Goal: Task Accomplishment & Management: Manage account settings

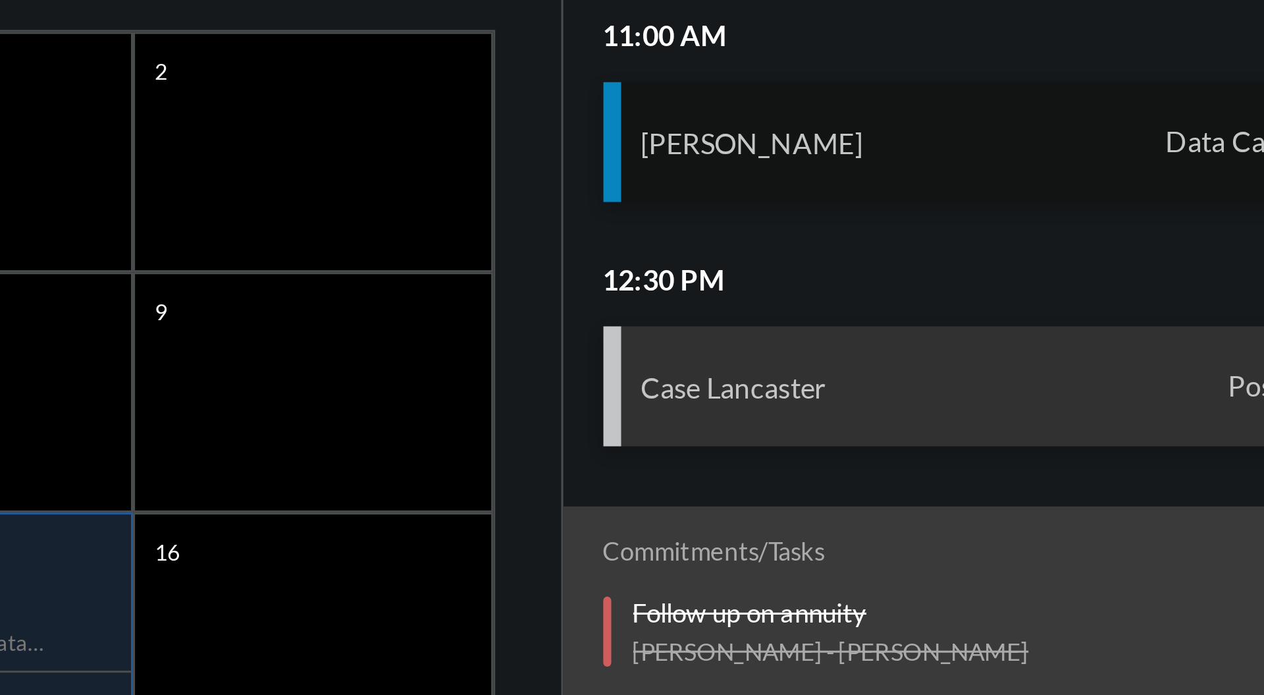
click at [1151, 236] on div "[PERSON_NAME] Data Capturing" at bounding box center [1115, 241] width 259 height 40
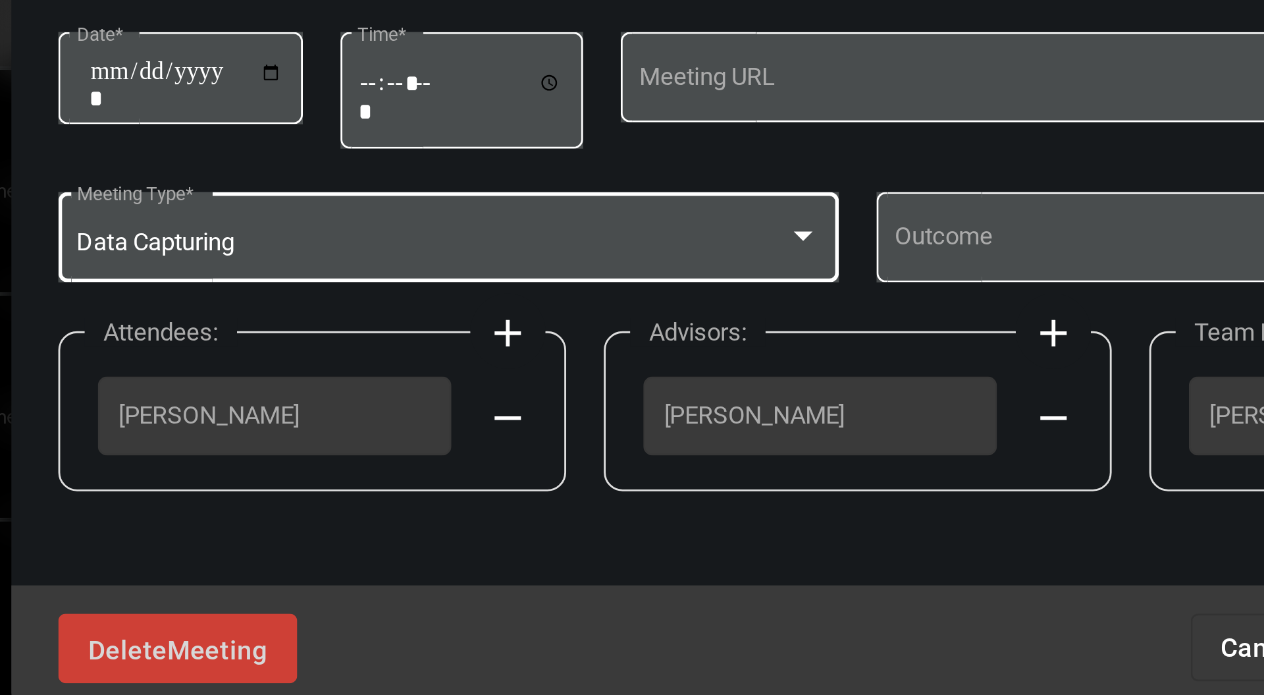
click at [612, 342] on div at bounding box center [613, 341] width 7 height 3
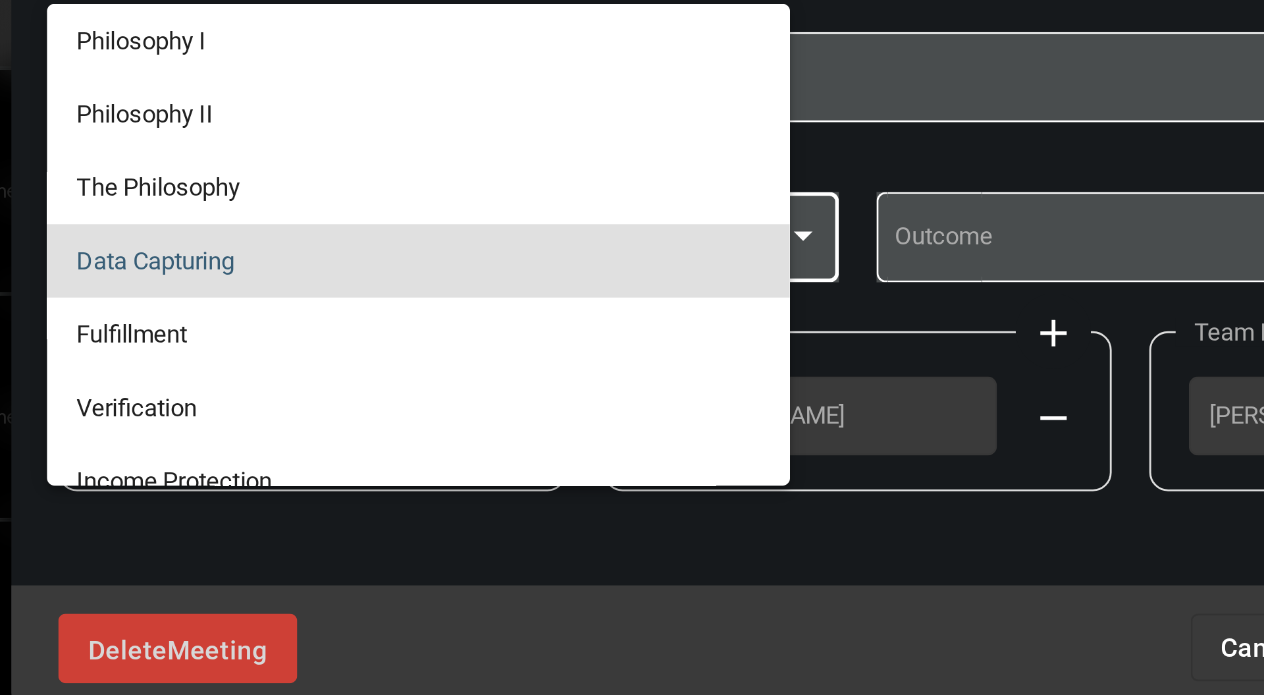
scroll to position [5, 0]
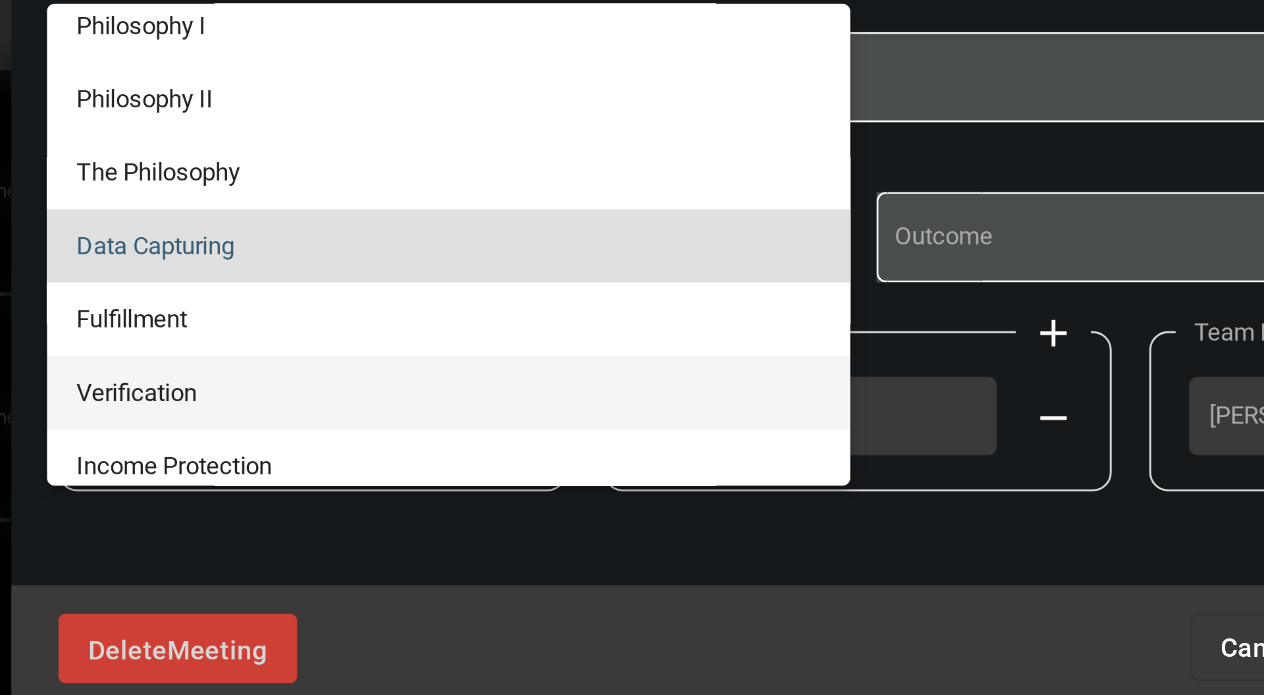
click at [462, 398] on span "Verification" at bounding box center [489, 397] width 261 height 26
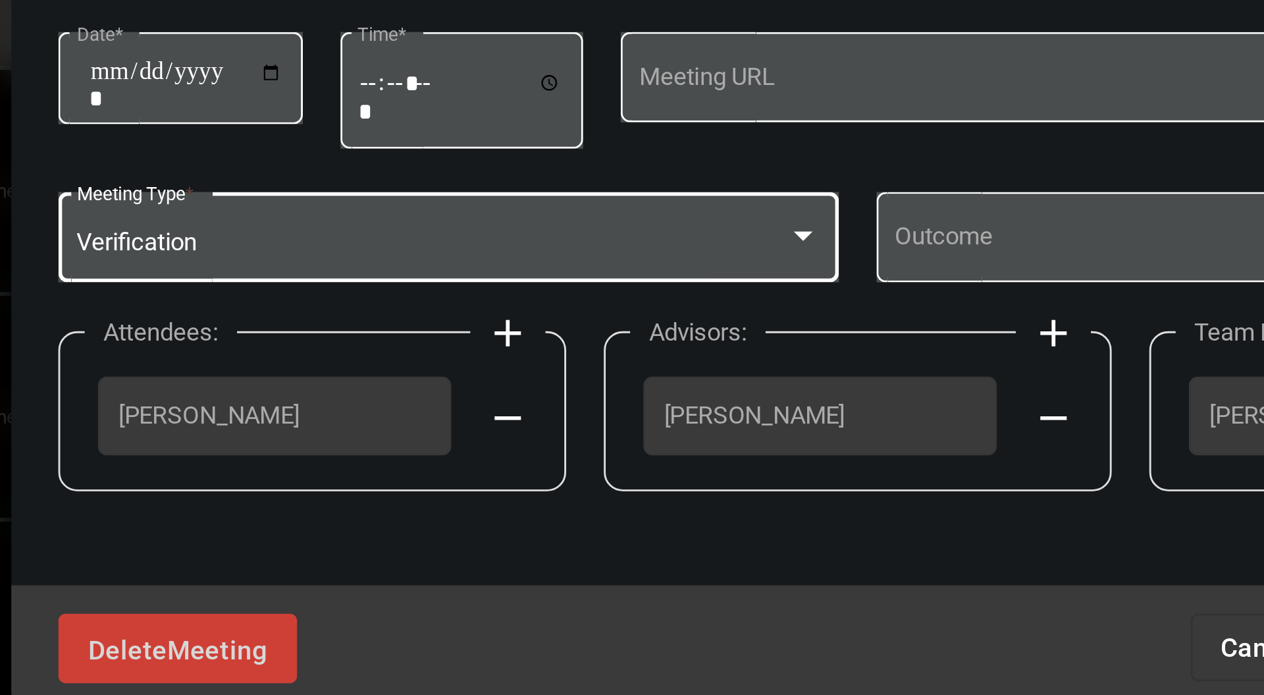
click at [613, 342] on div at bounding box center [613, 341] width 7 height 3
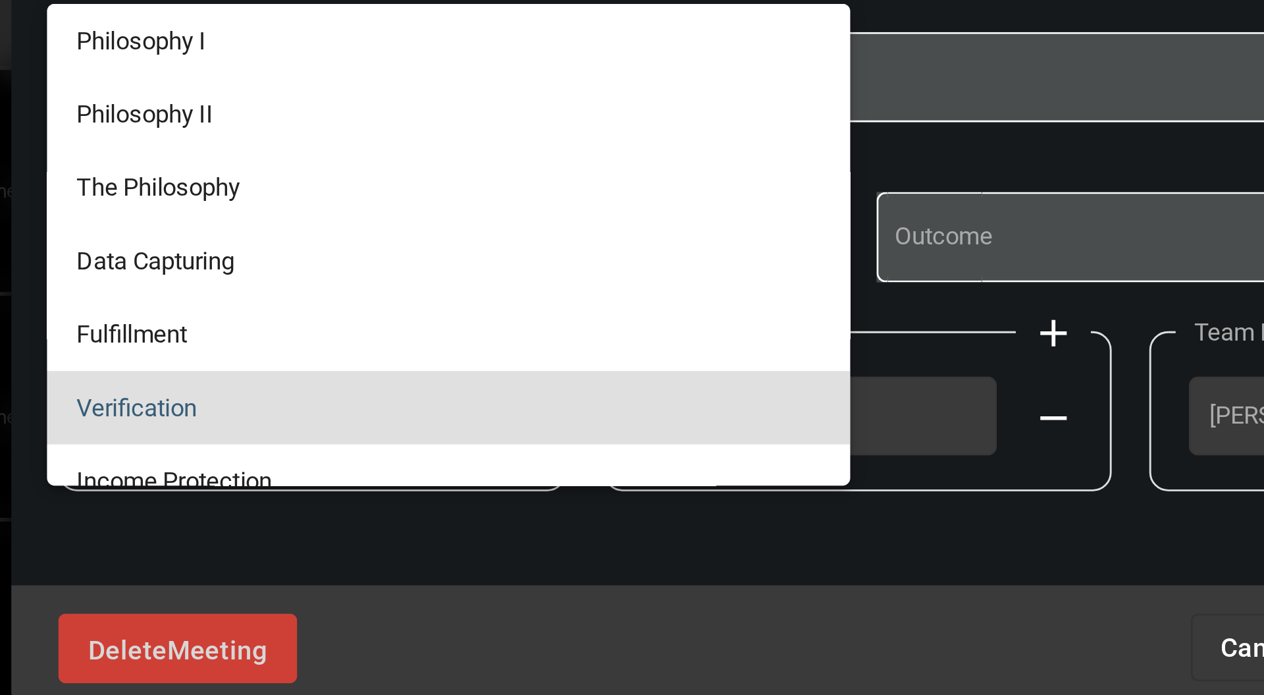
scroll to position [57, 0]
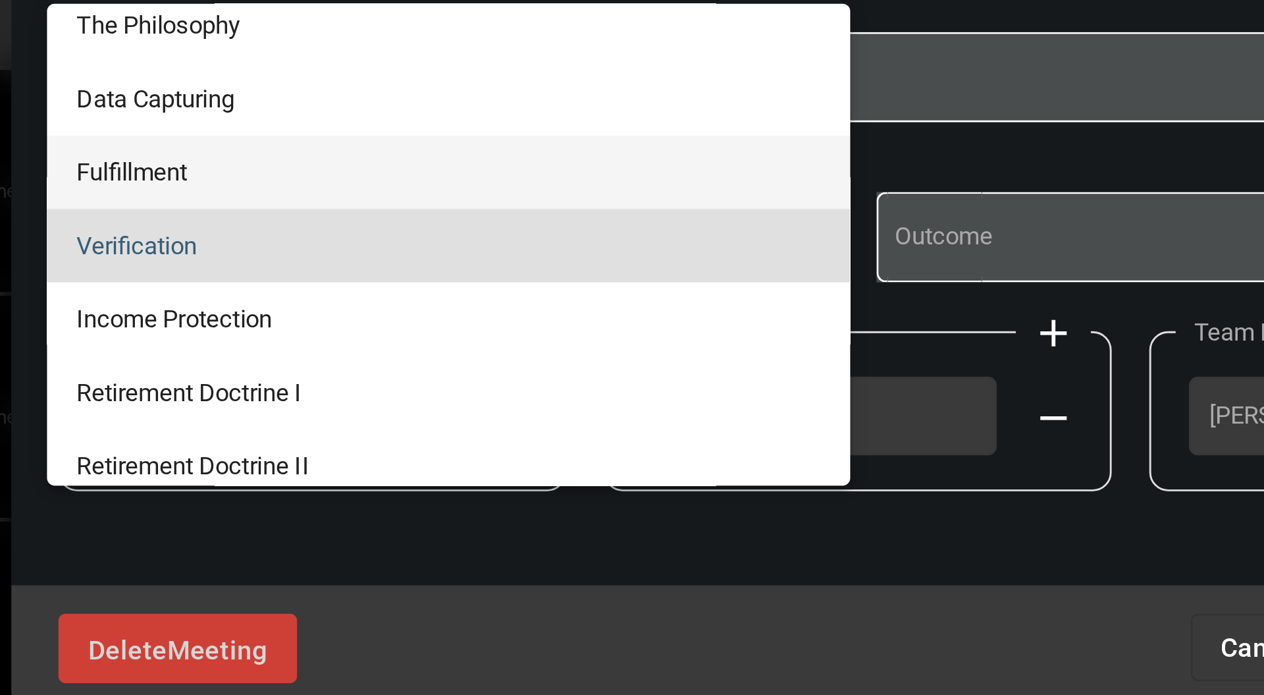
click at [506, 323] on span "Fulfillment" at bounding box center [489, 320] width 261 height 26
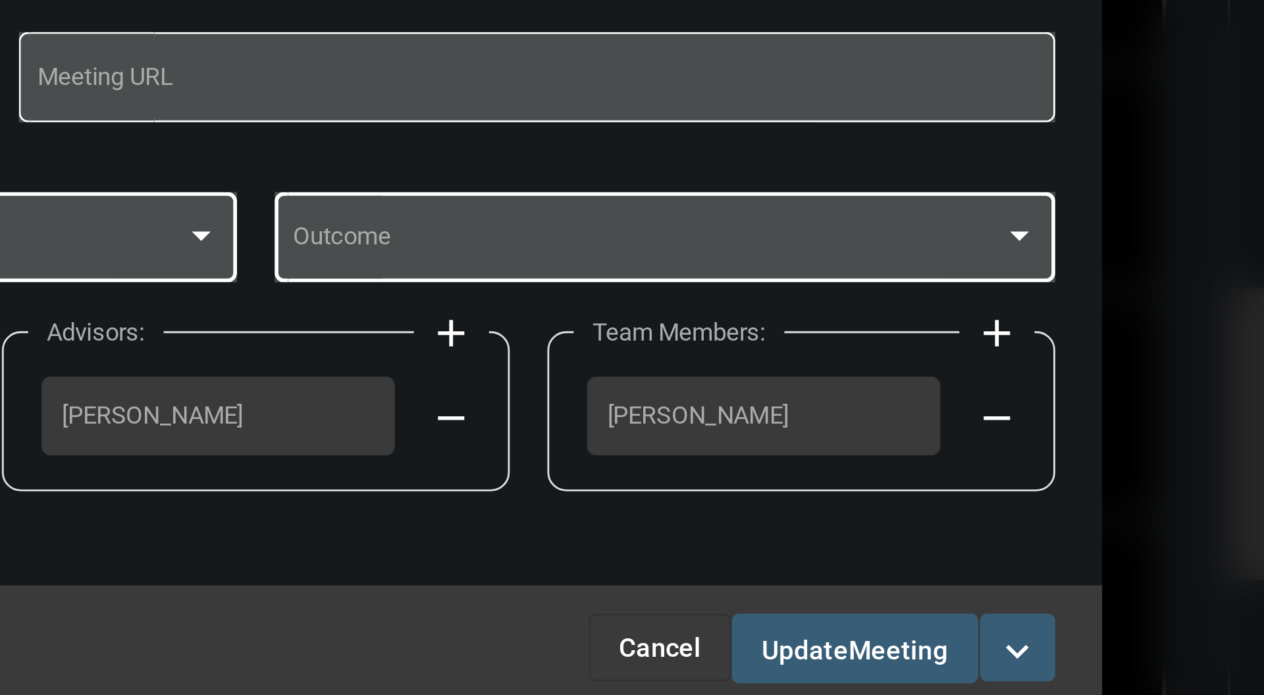
click at [900, 345] on div at bounding box center [899, 342] width 12 height 11
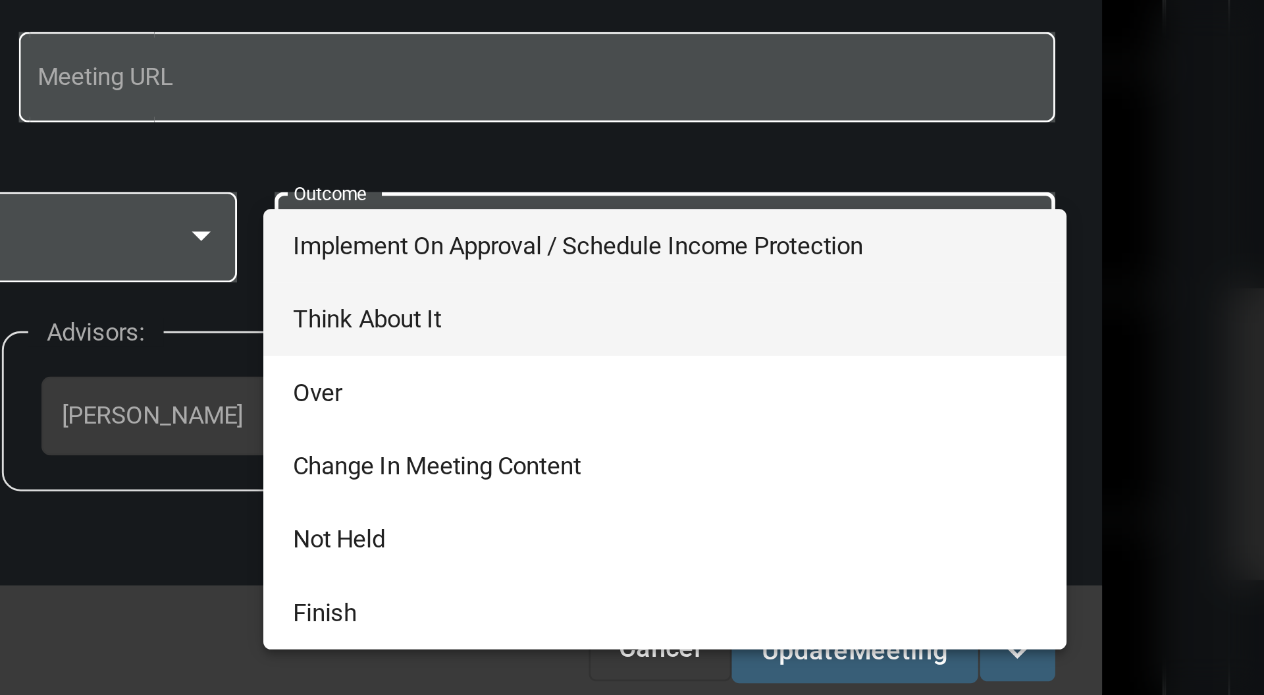
click at [691, 373] on span "Think About It" at bounding box center [775, 371] width 261 height 26
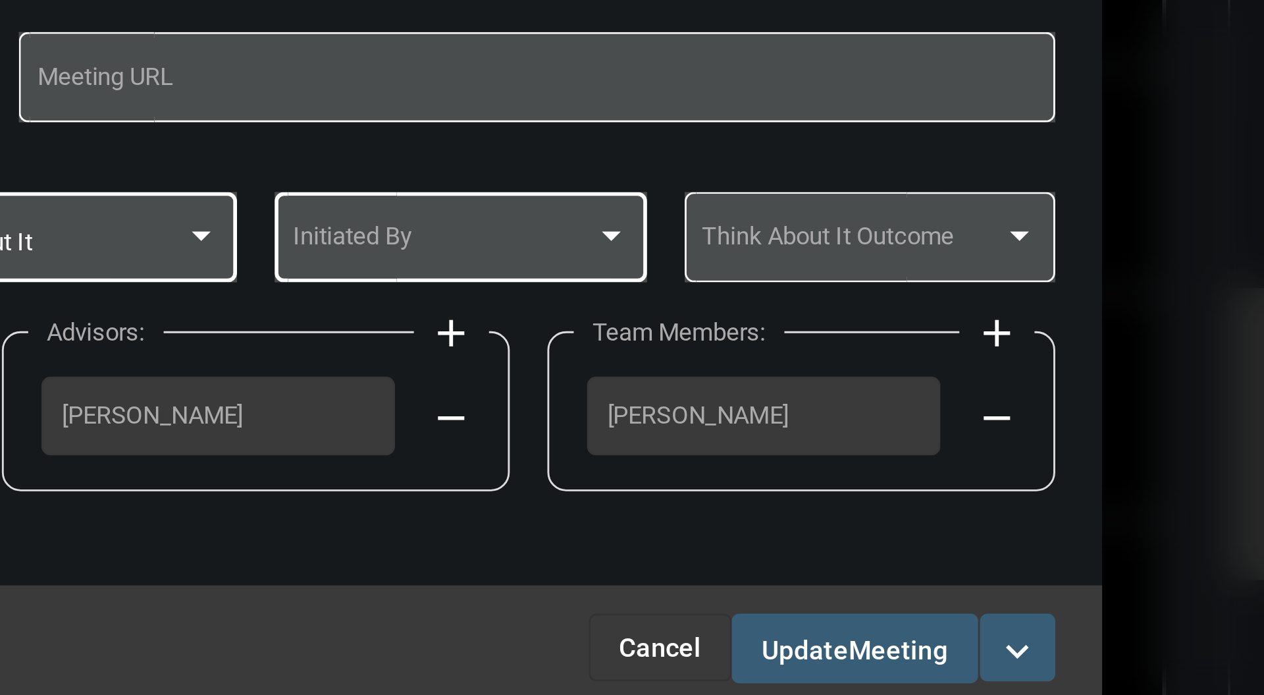
click at [757, 343] on div at bounding box center [756, 341] width 7 height 3
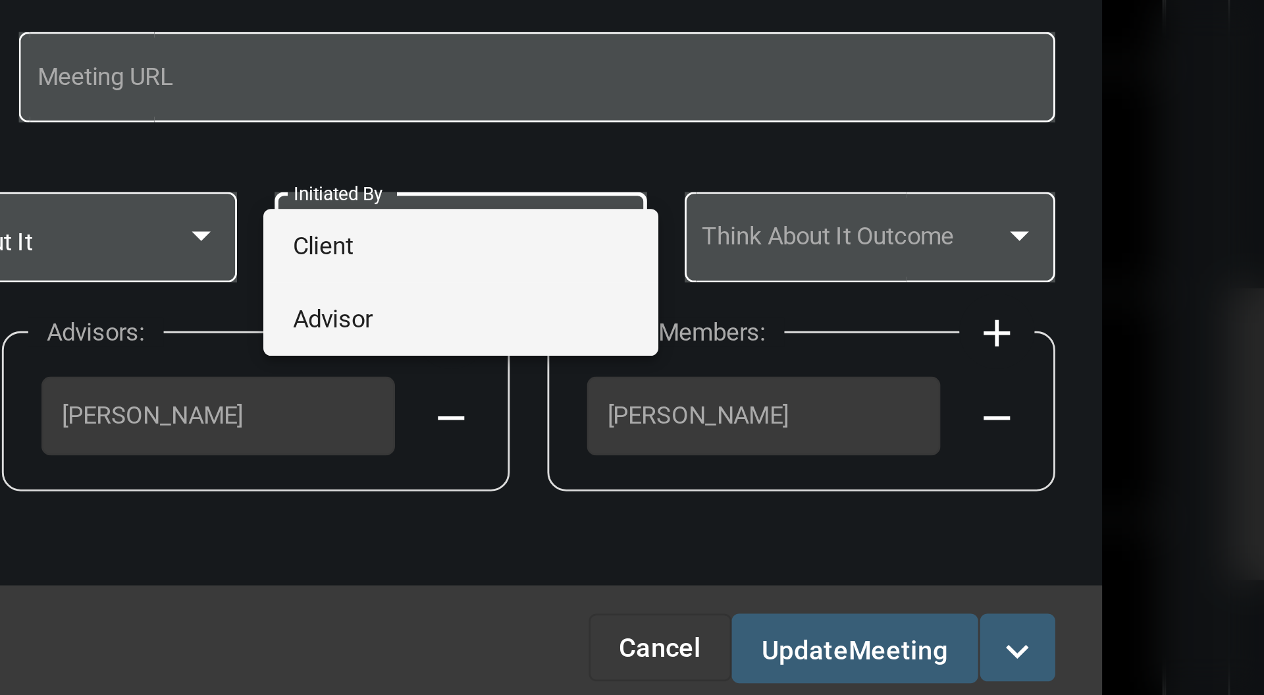
click at [699, 367] on span "Advisor" at bounding box center [703, 371] width 117 height 26
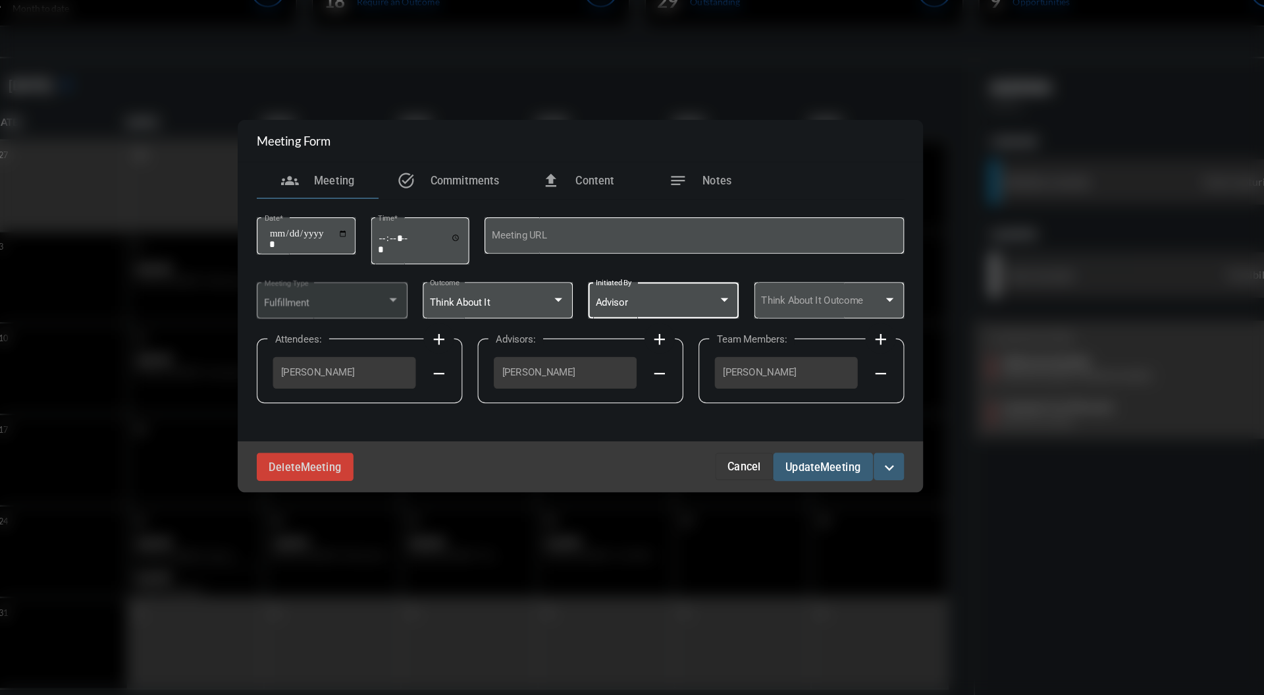
click at [847, 485] on span "Meeting" at bounding box center [856, 486] width 35 height 11
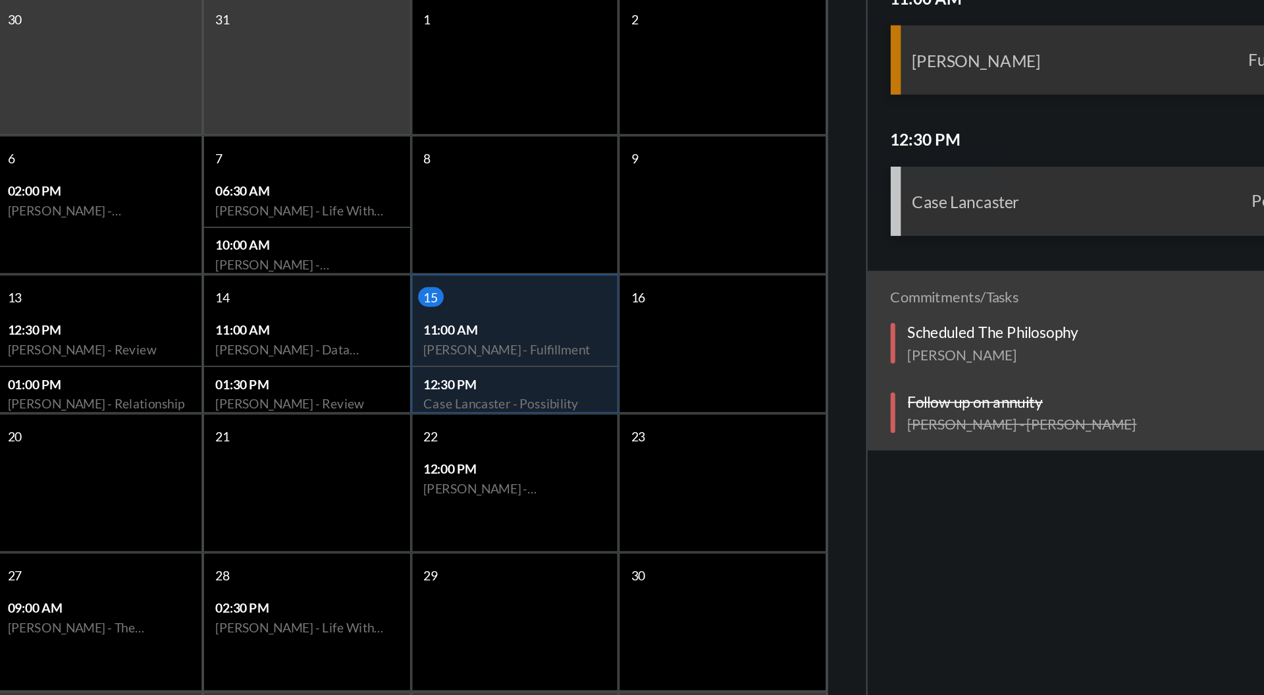
scroll to position [7, 0]
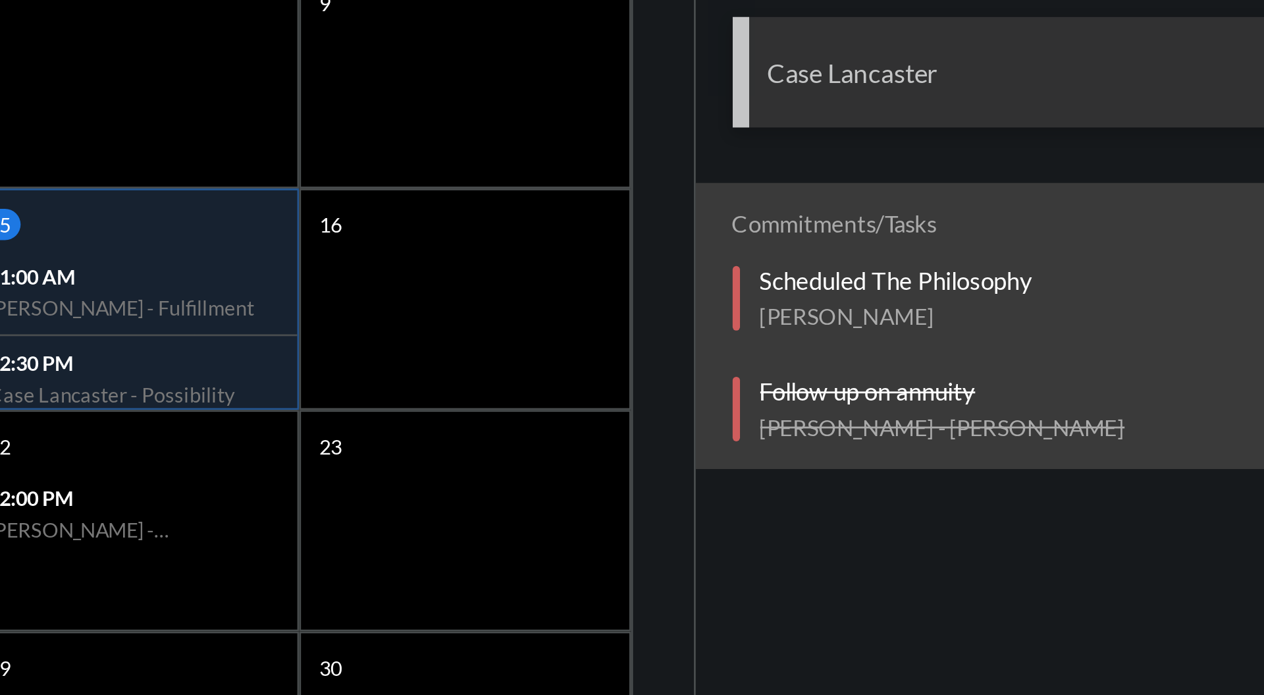
click at [1068, 388] on p "Scheduled The Philosophy" at bounding box center [1044, 391] width 97 height 11
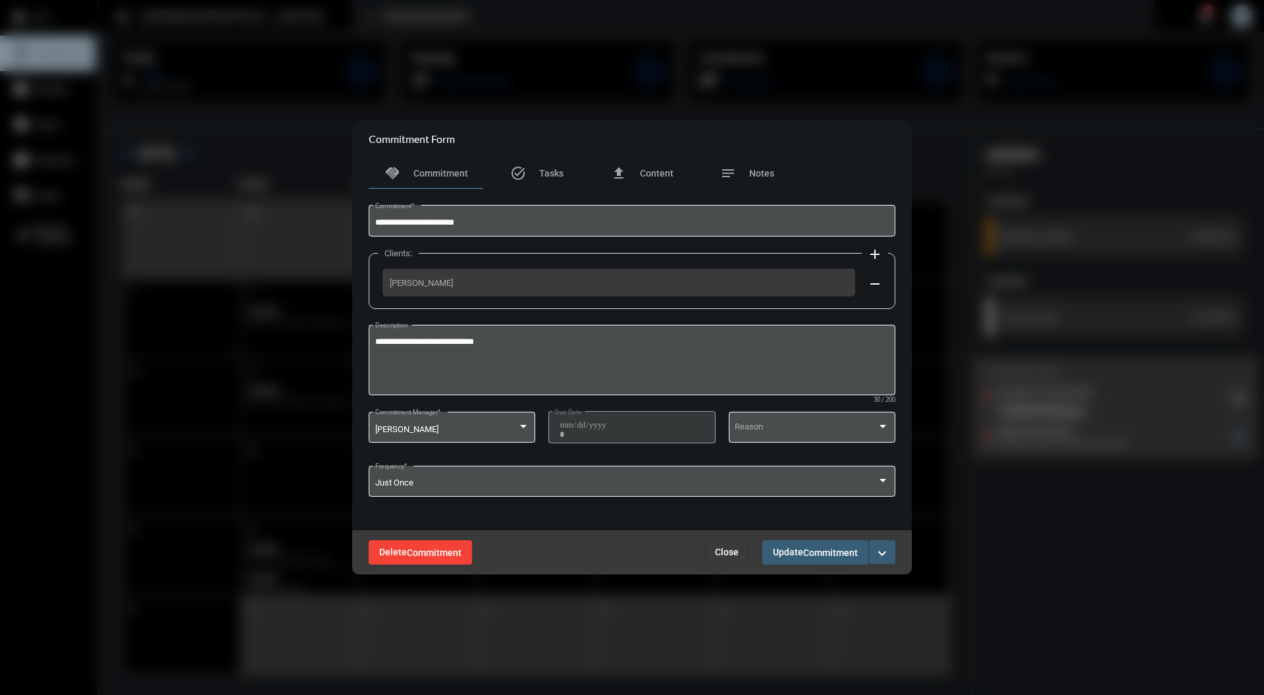
click at [446, 543] on button "Delete Commitment" at bounding box center [420, 552] width 103 height 24
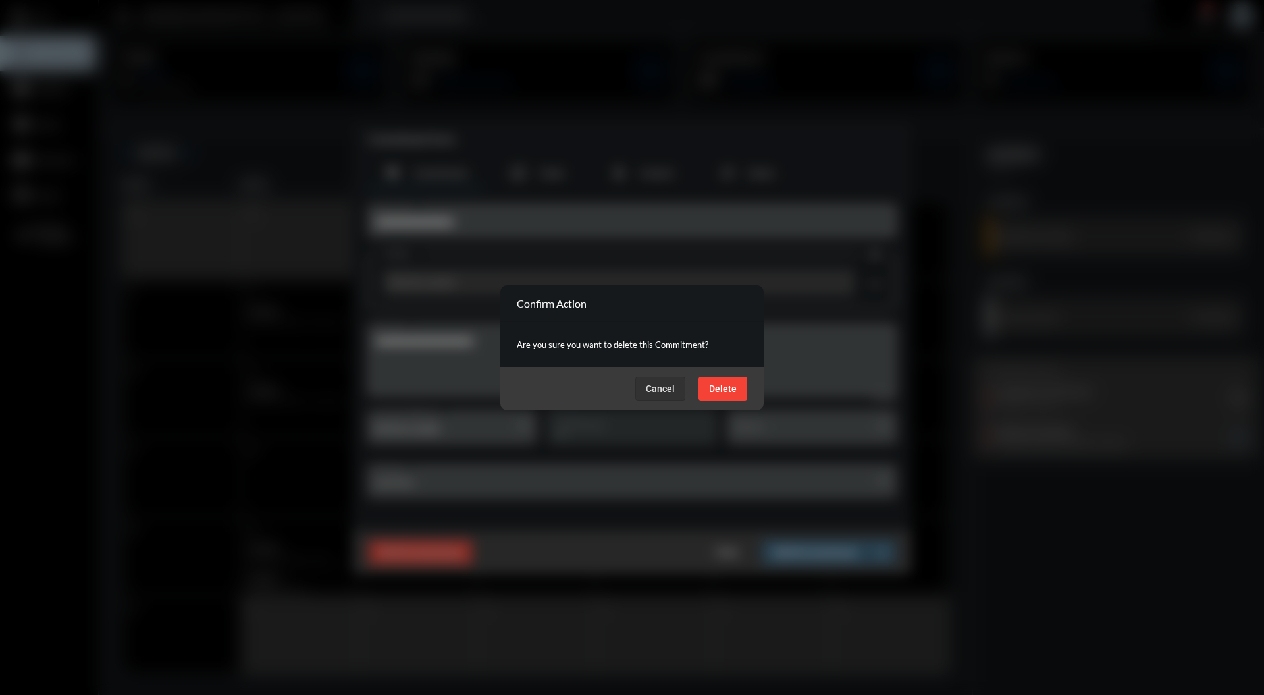
click at [726, 391] on span "Delete" at bounding box center [723, 388] width 28 height 11
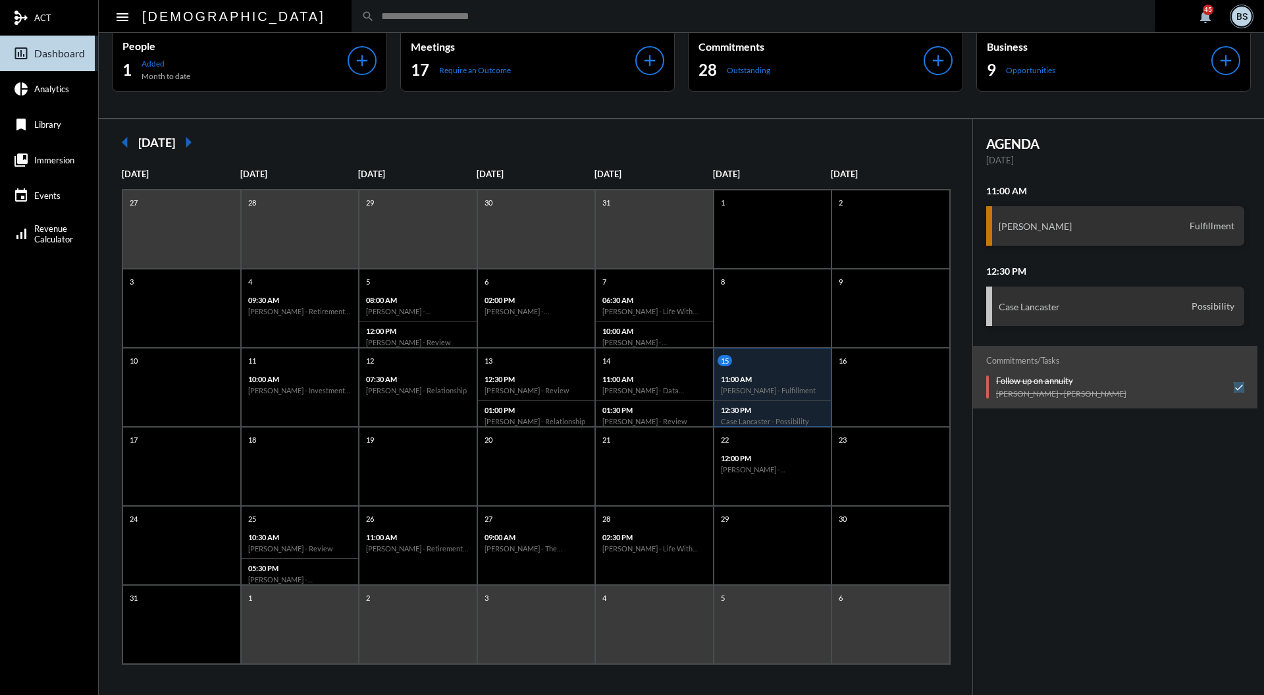
scroll to position [0, 0]
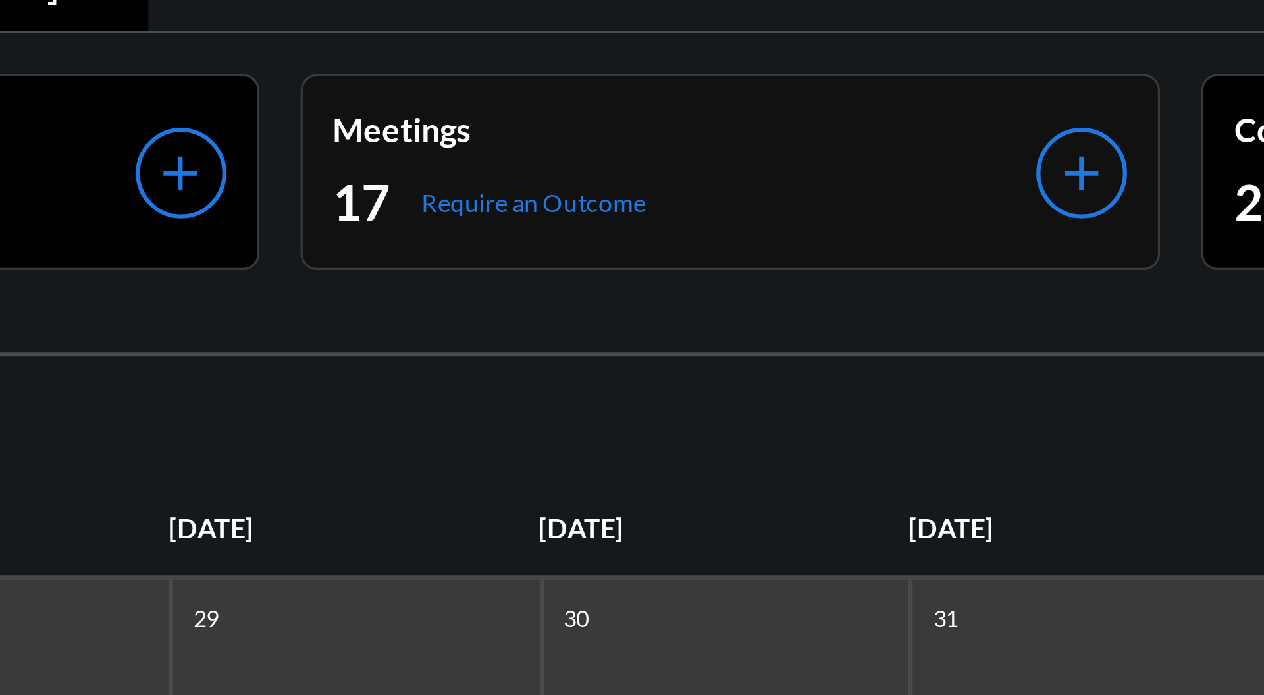
click at [536, 72] on div "Meetings 17 Require an Outcome" at bounding box center [523, 77] width 225 height 40
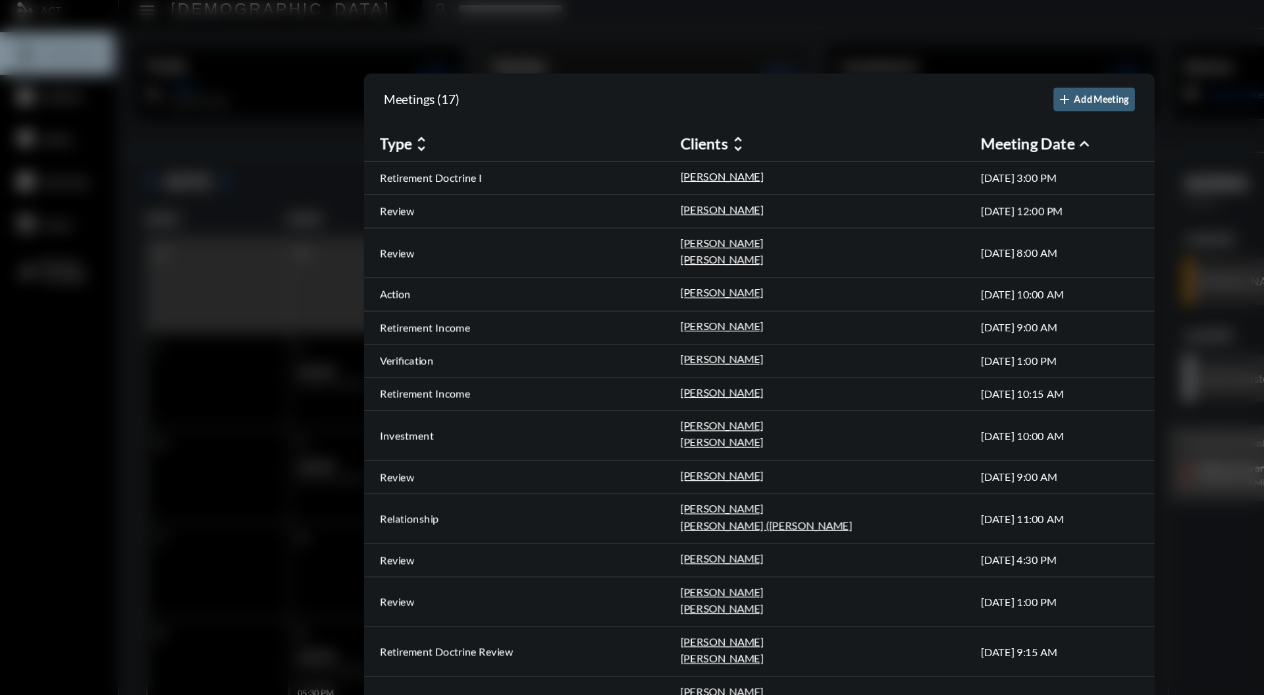
scroll to position [80, 0]
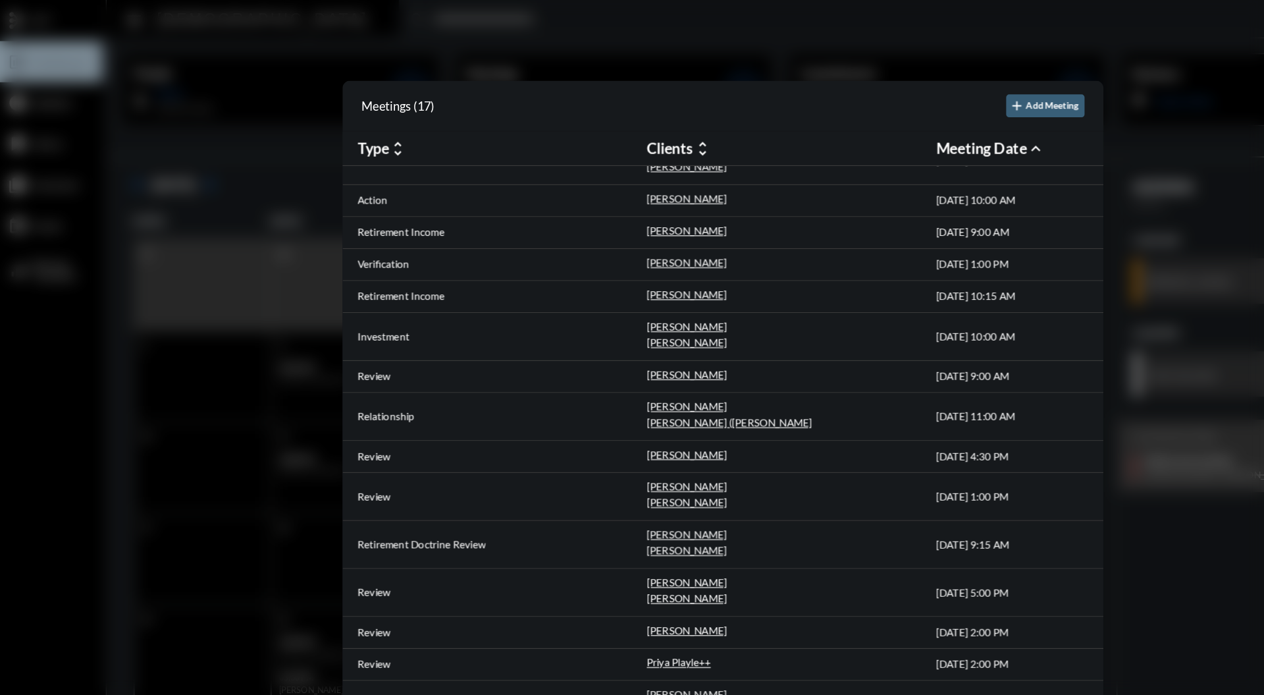
click at [751, 46] on div at bounding box center [632, 347] width 1264 height 695
